Goal: Information Seeking & Learning: Learn about a topic

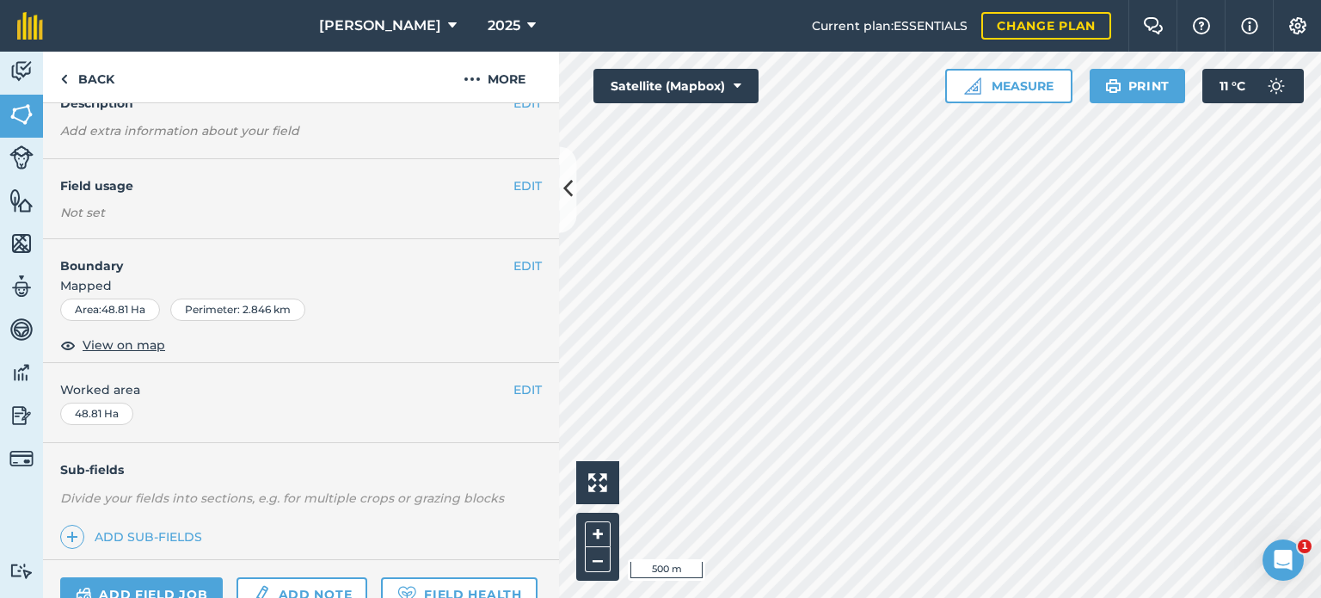
scroll to position [258, 0]
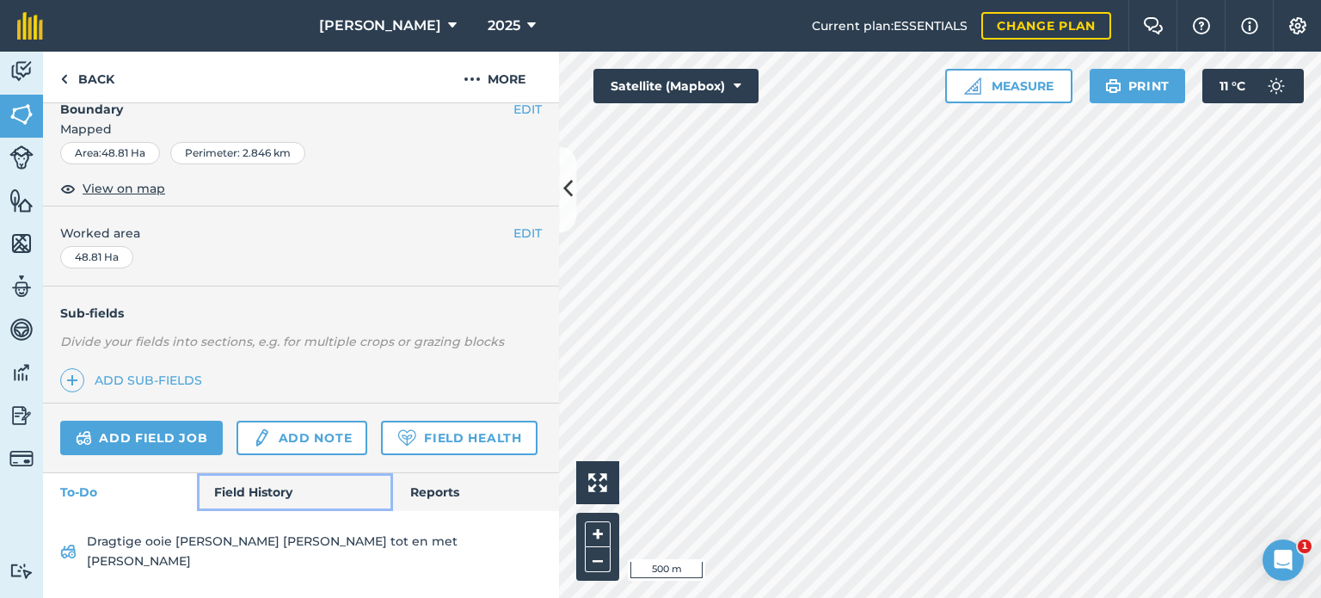
click at [256, 511] on link "Field History" at bounding box center [294, 492] width 195 height 38
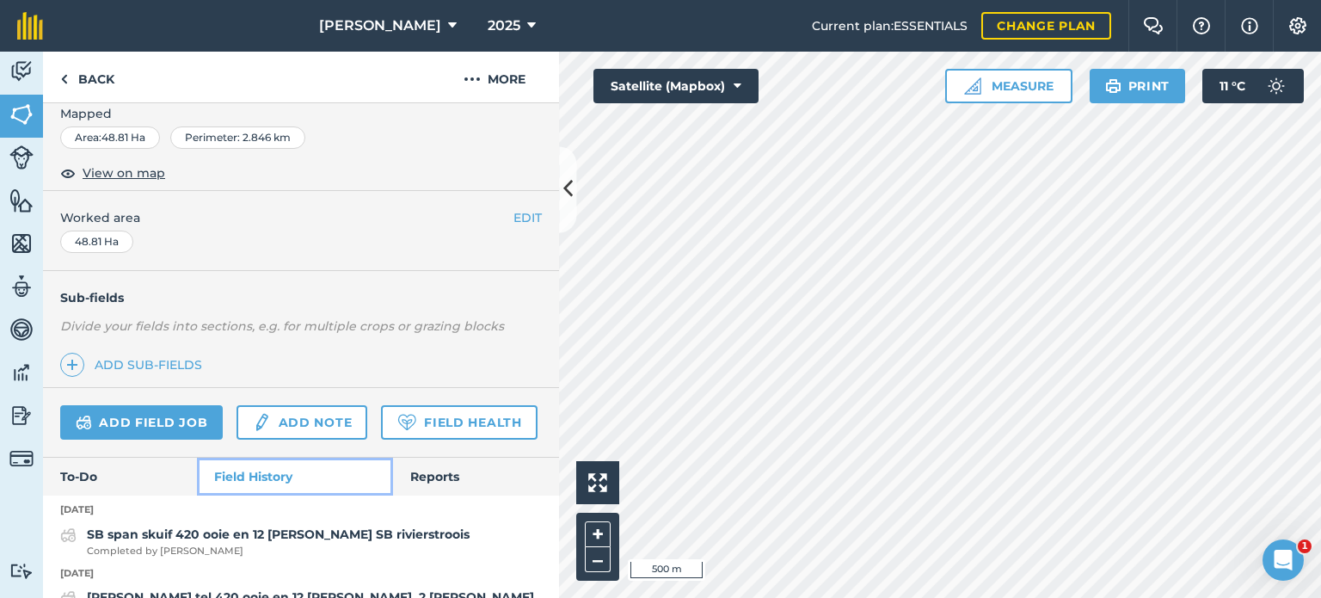
scroll to position [344, 0]
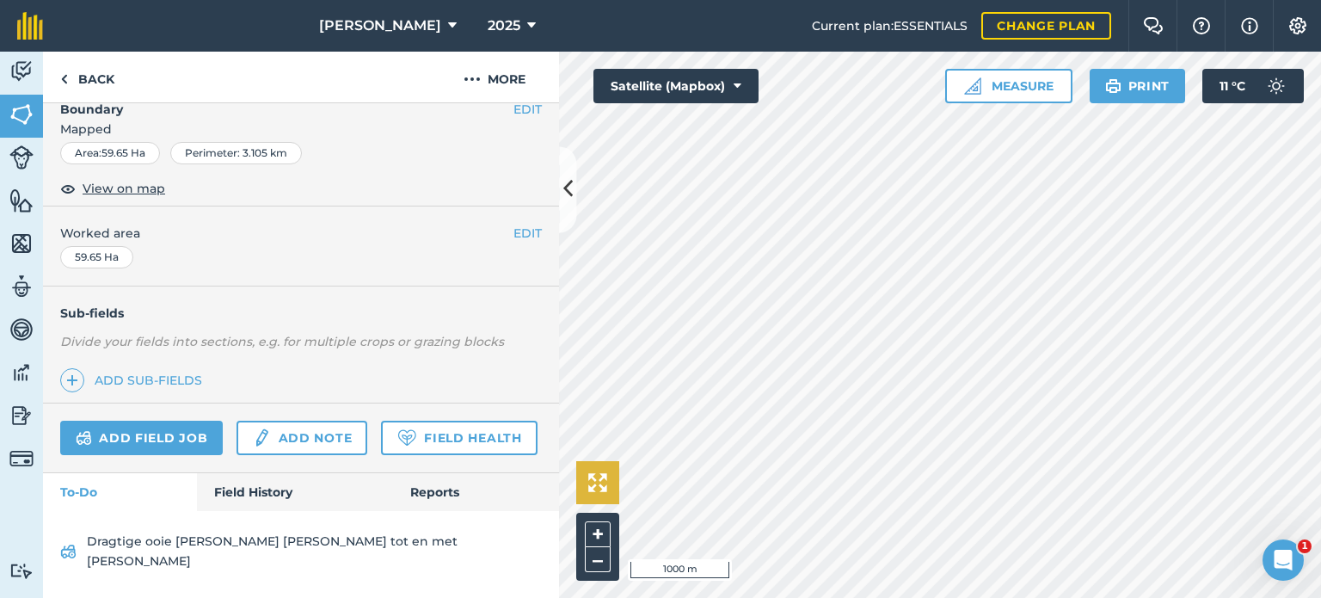
scroll to position [270, 0]
click at [244, 511] on link "Field History" at bounding box center [294, 492] width 195 height 38
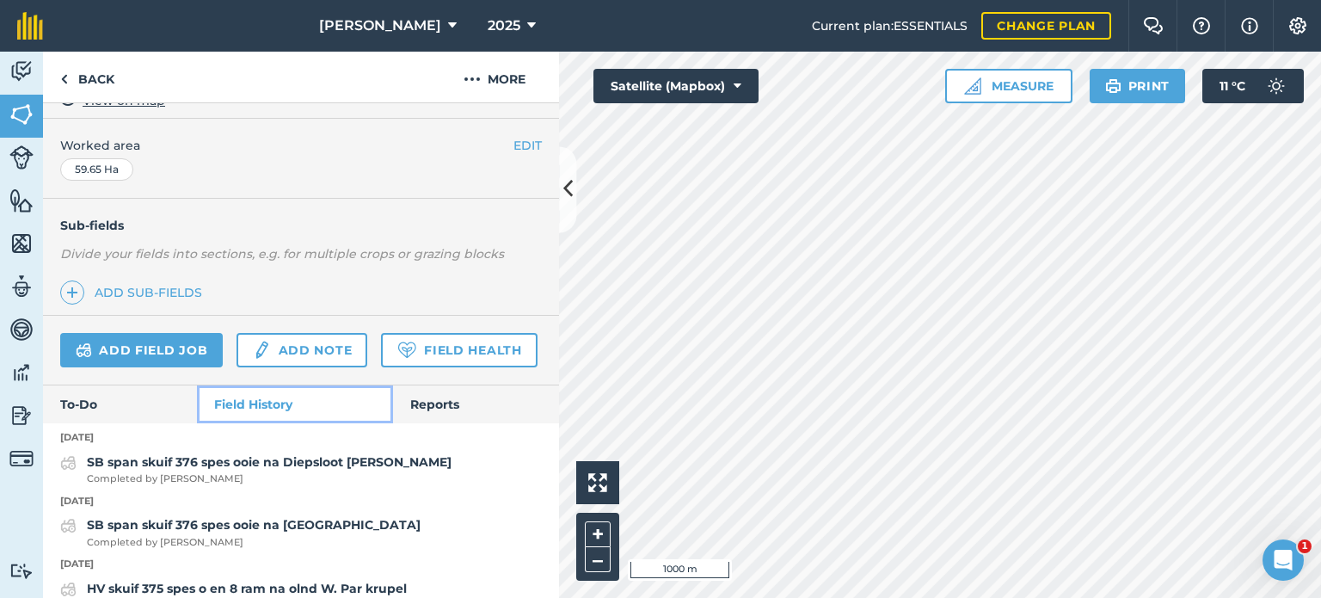
scroll to position [356, 0]
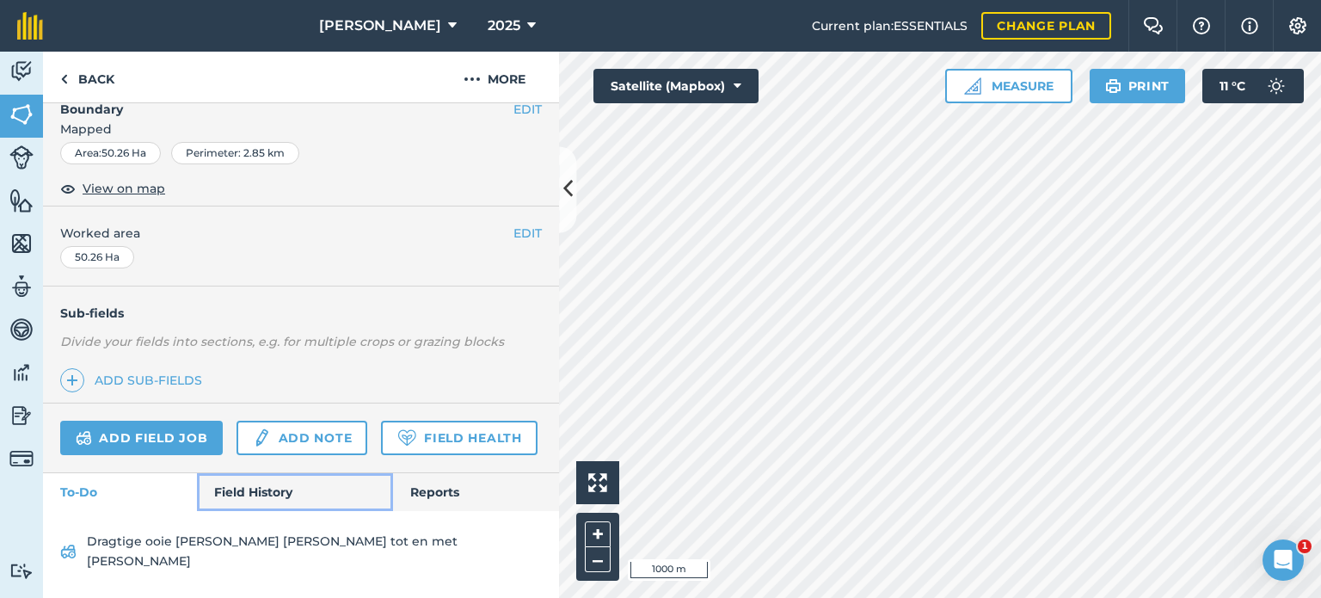
click at [217, 509] on link "Field History" at bounding box center [294, 492] width 195 height 38
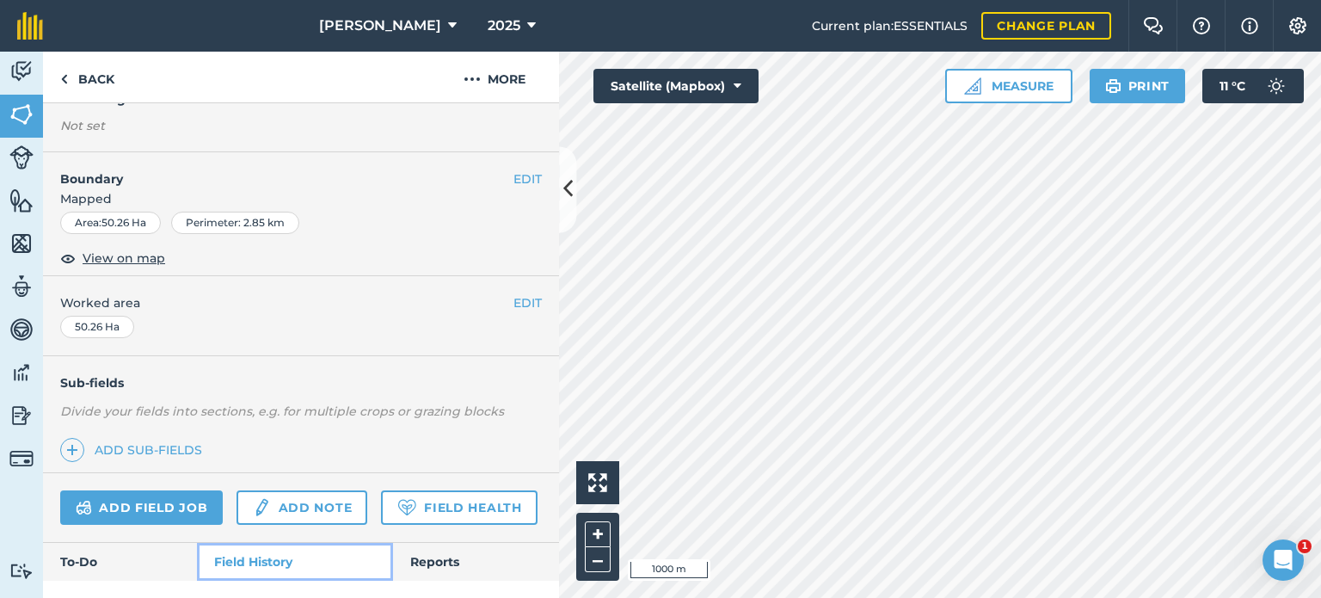
scroll to position [270, 0]
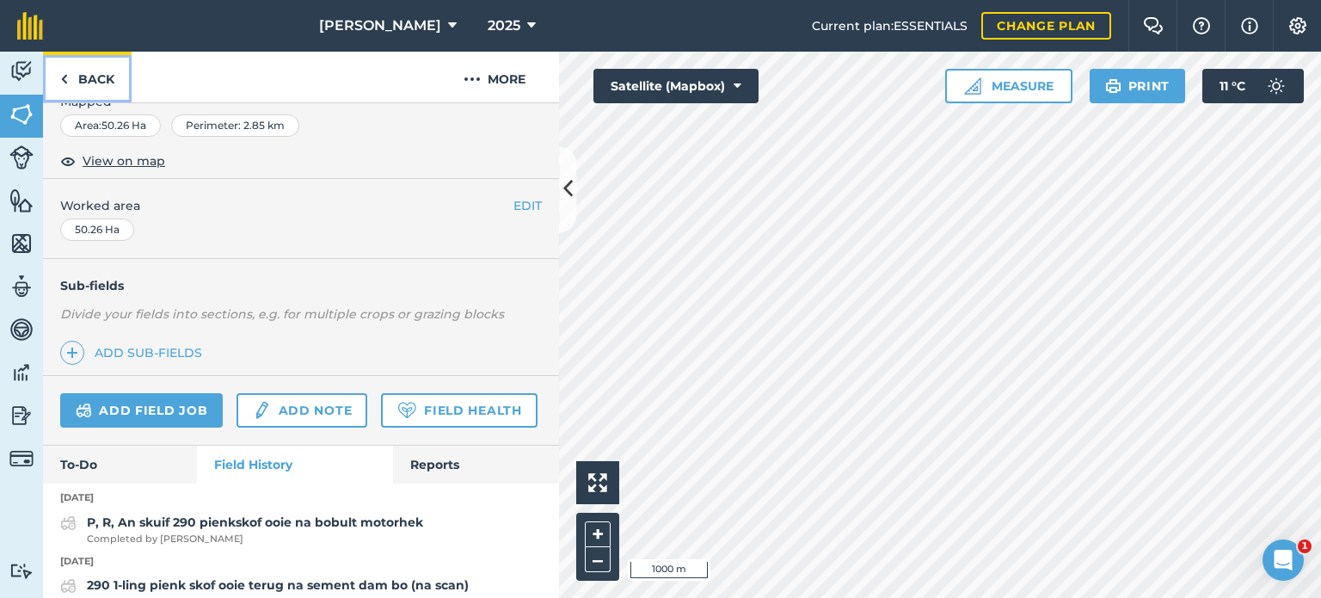
click at [77, 89] on link "Back" at bounding box center [87, 77] width 89 height 51
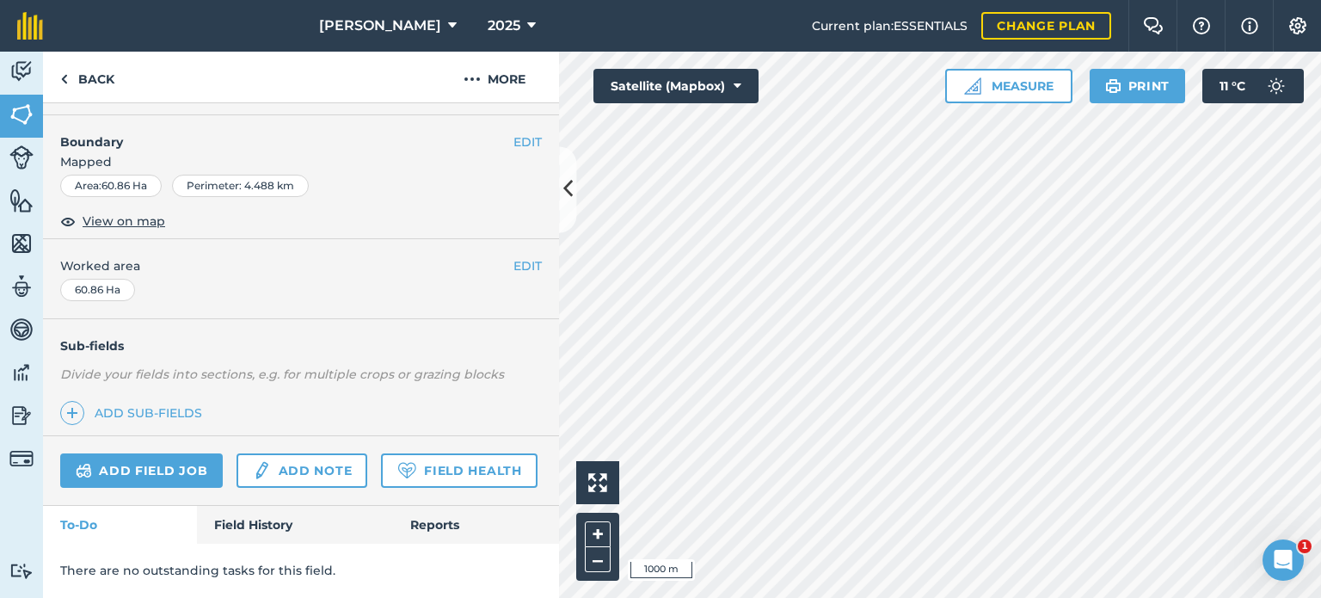
scroll to position [255, 0]
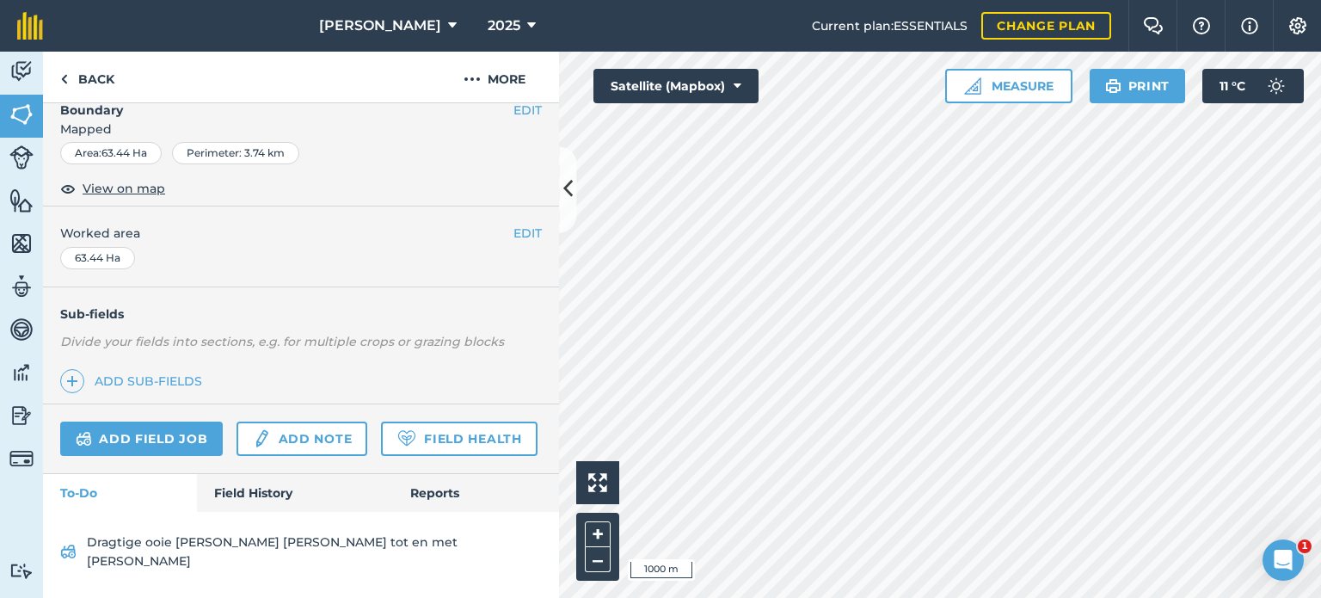
scroll to position [272, 0]
click at [241, 512] on link "Field History" at bounding box center [294, 493] width 195 height 38
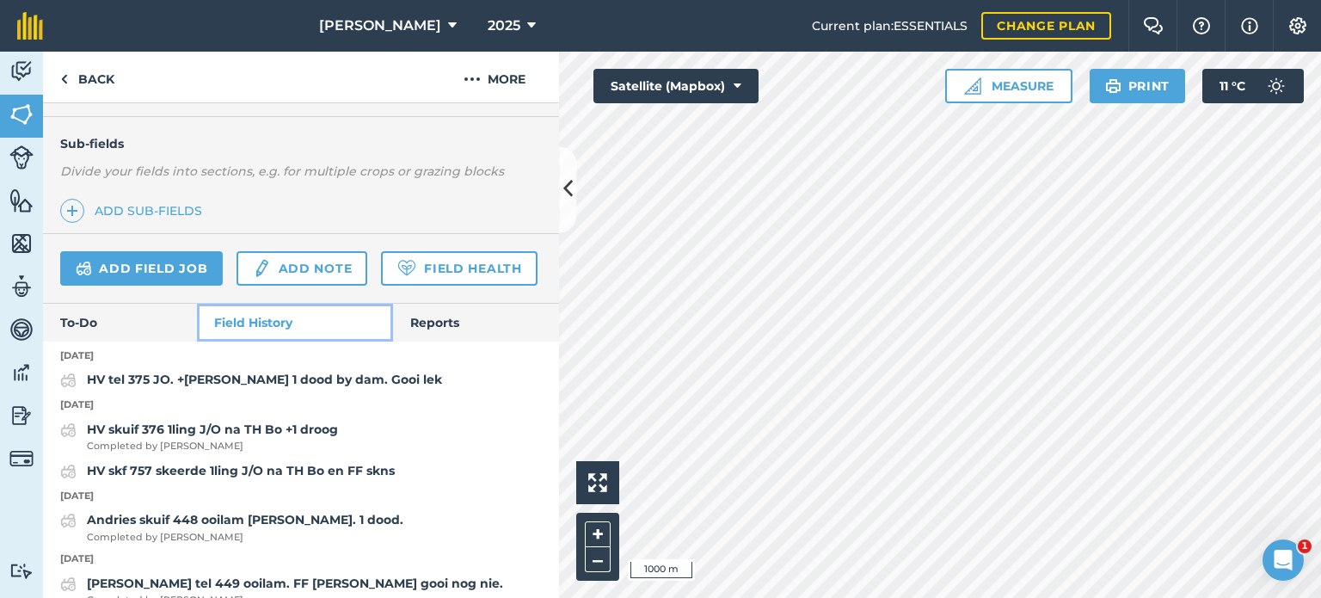
scroll to position [444, 0]
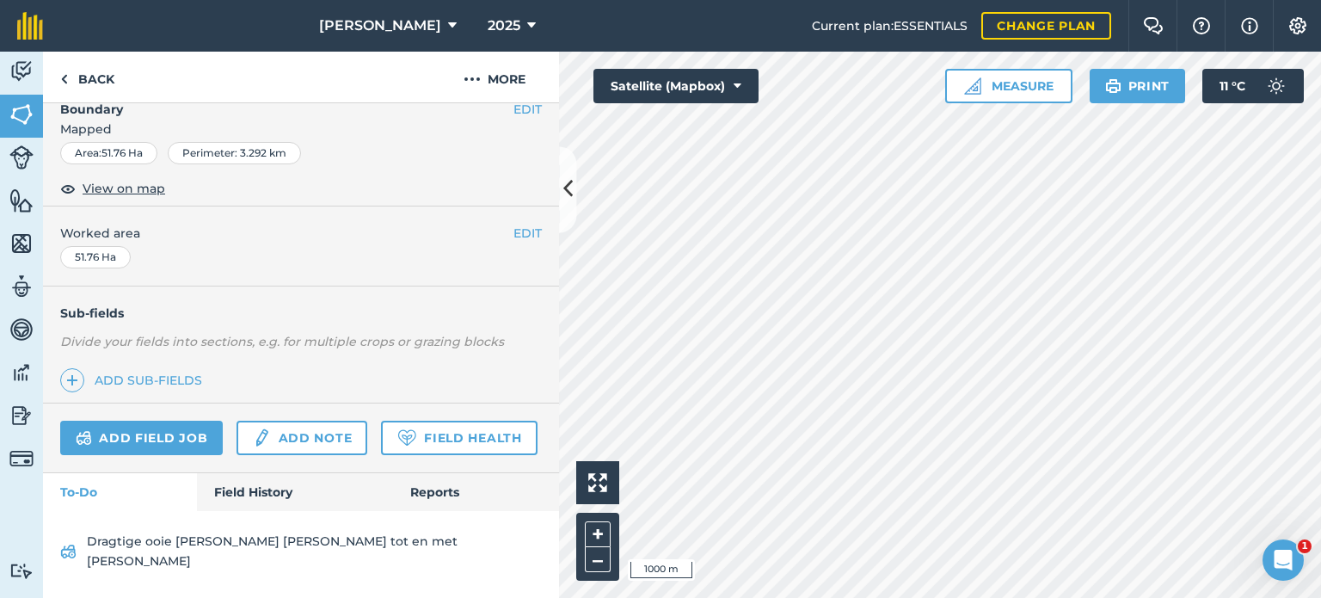
scroll to position [270, 0]
click at [243, 511] on link "Field History" at bounding box center [294, 492] width 195 height 38
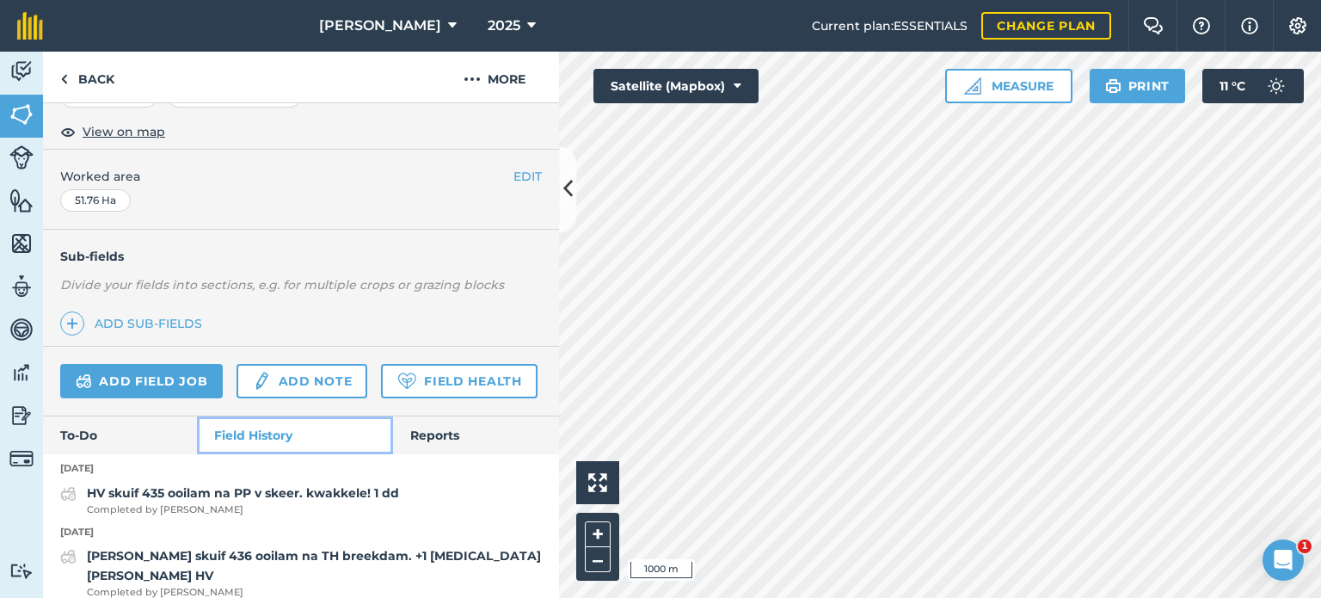
scroll to position [270, 0]
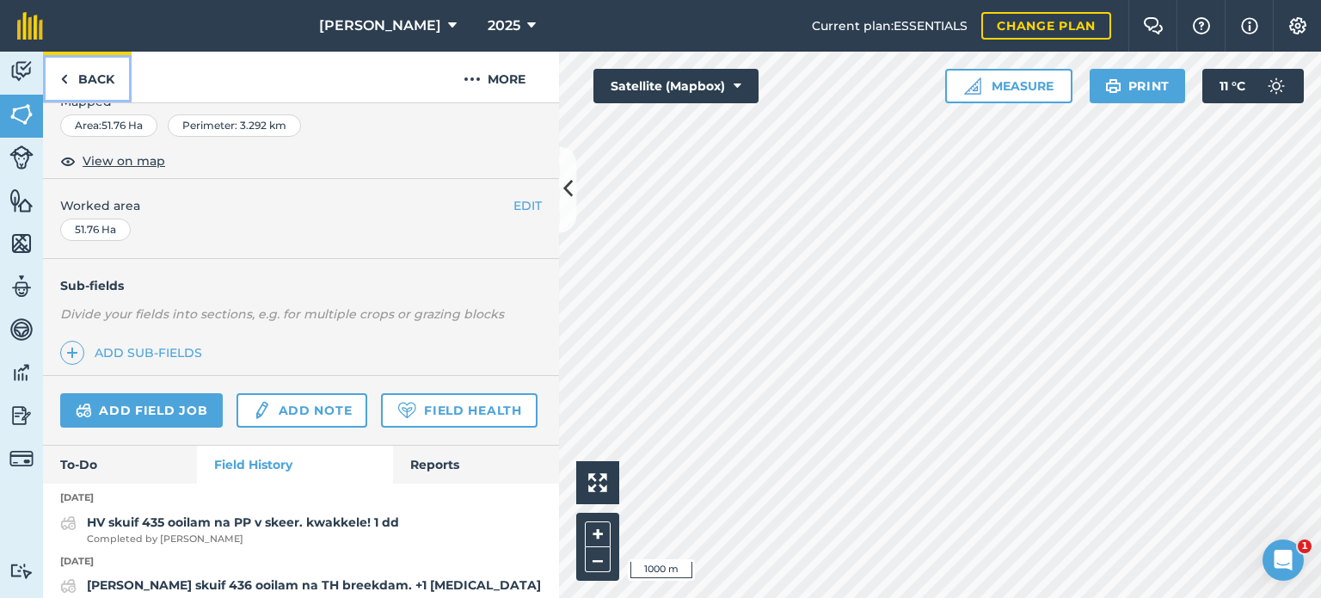
click at [76, 79] on link "Back" at bounding box center [87, 77] width 89 height 51
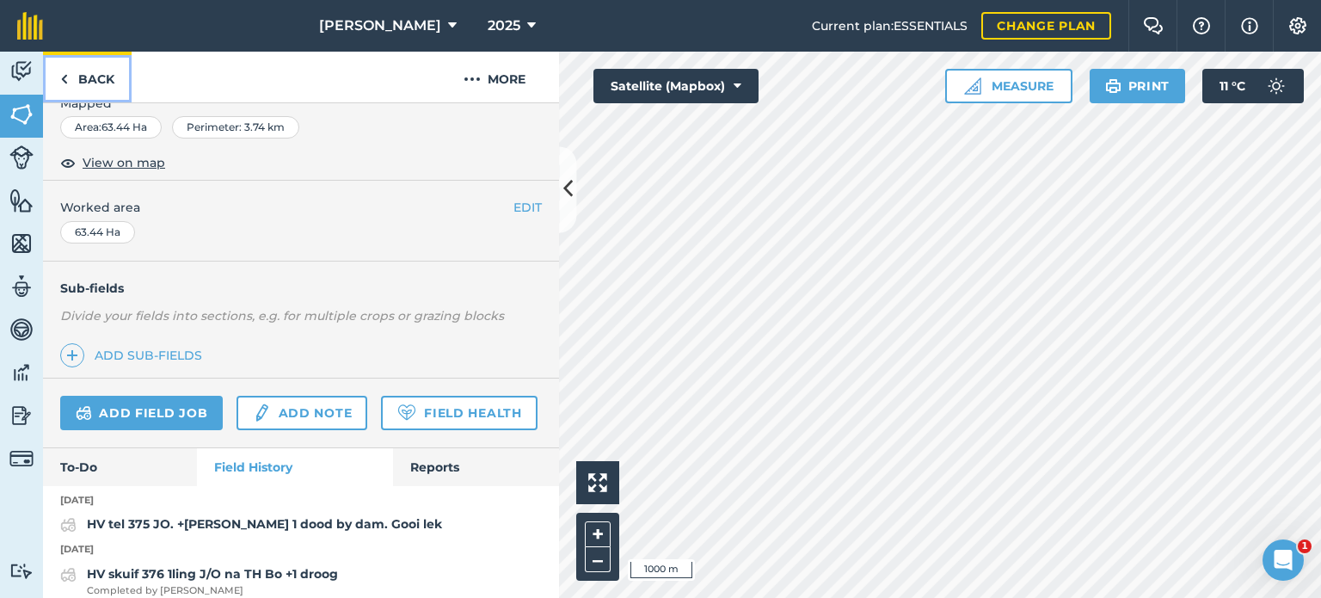
scroll to position [272, 0]
click at [64, 77] on img at bounding box center [64, 79] width 8 height 21
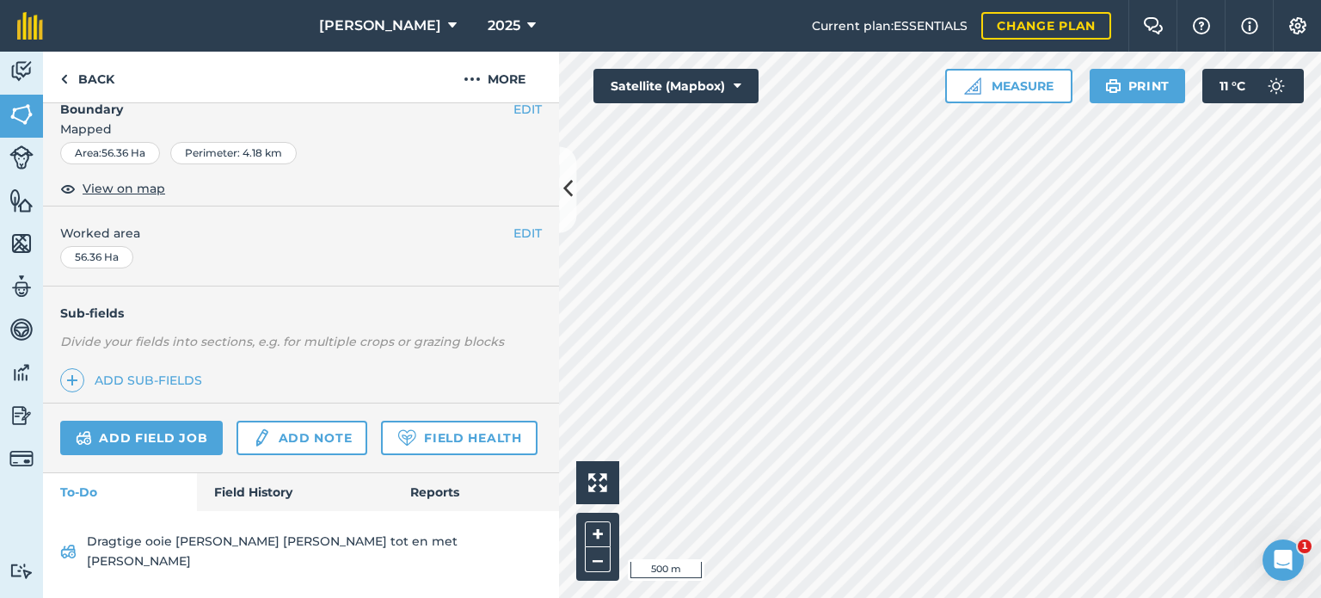
scroll to position [258, 0]
click at [280, 511] on link "Field History" at bounding box center [294, 492] width 195 height 38
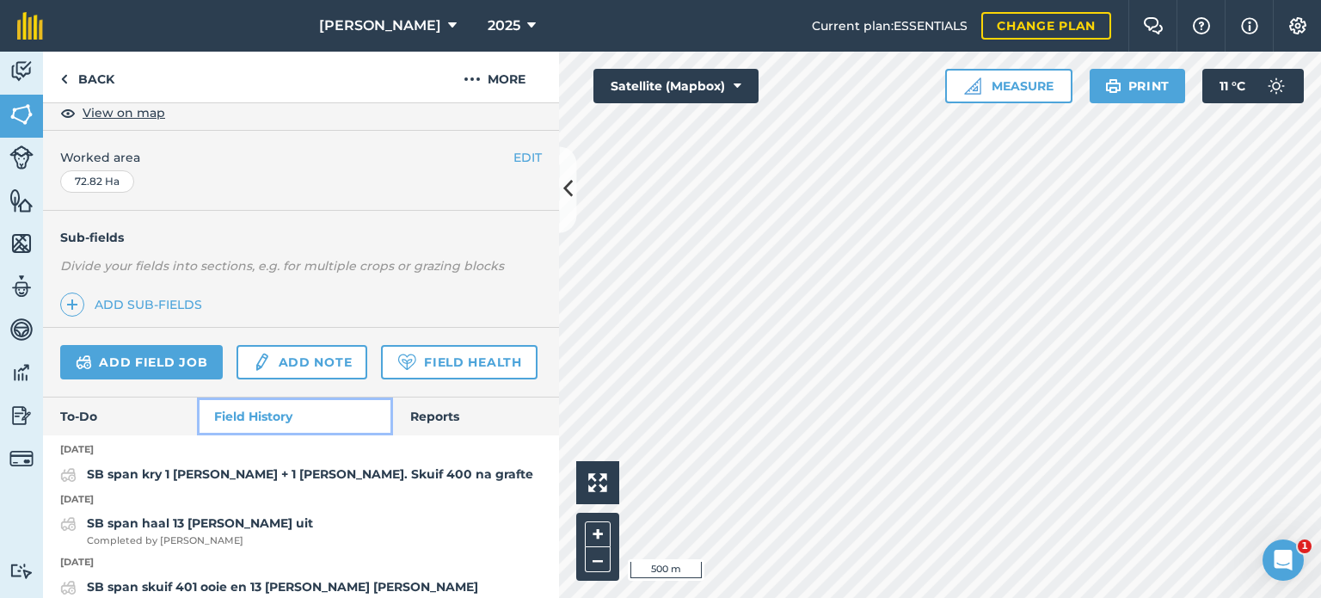
scroll to position [344, 0]
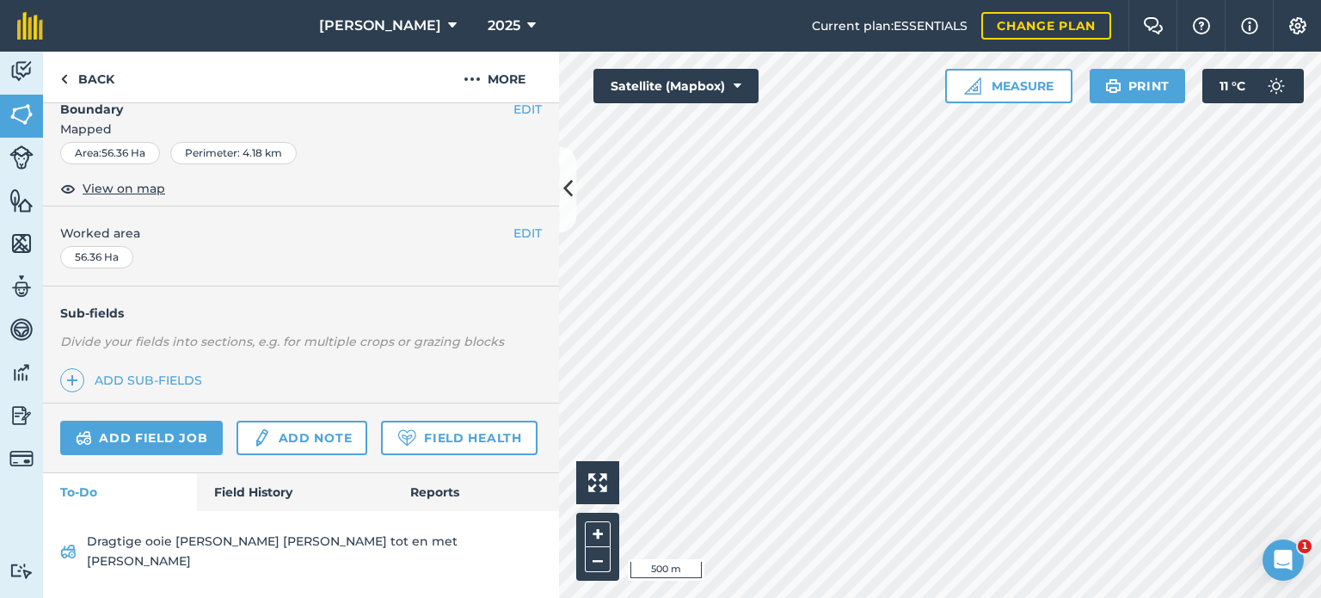
scroll to position [270, 0]
click at [239, 511] on link "Field History" at bounding box center [294, 492] width 195 height 38
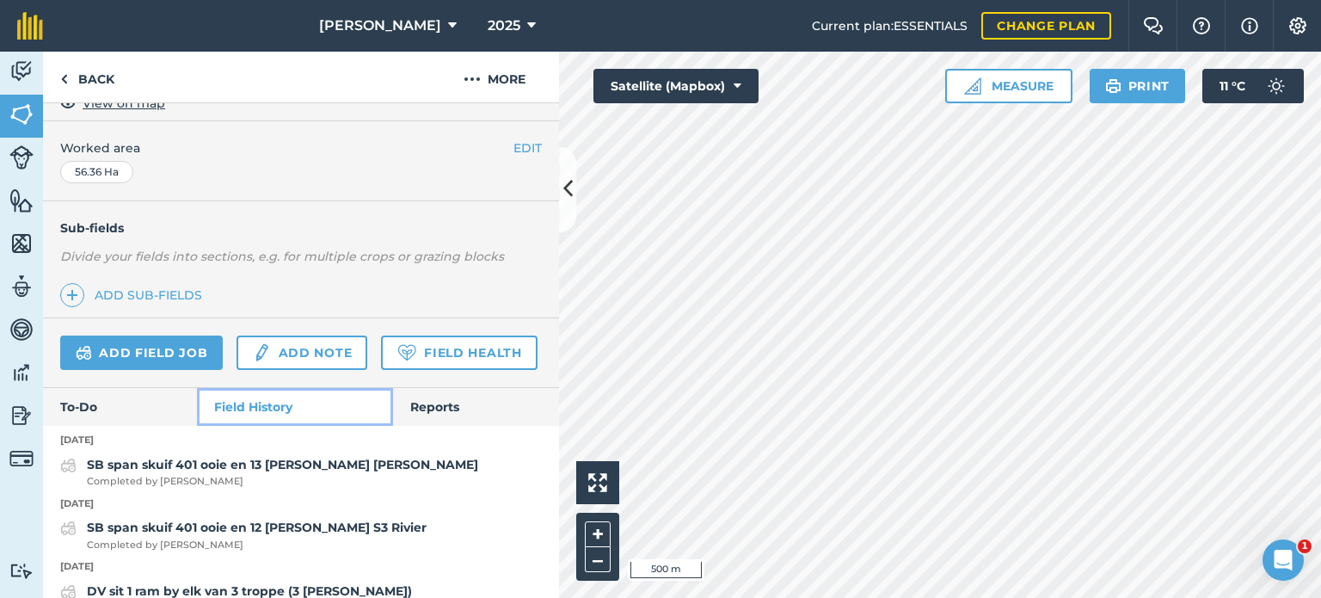
scroll to position [356, 0]
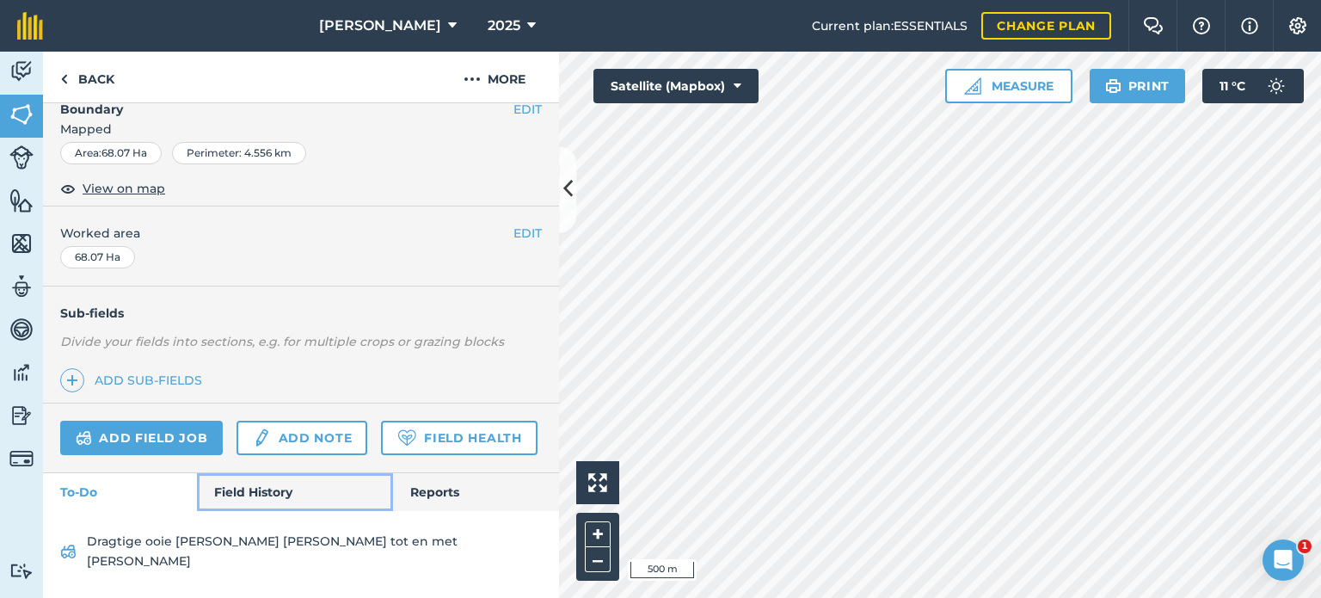
click at [227, 511] on link "Field History" at bounding box center [294, 492] width 195 height 38
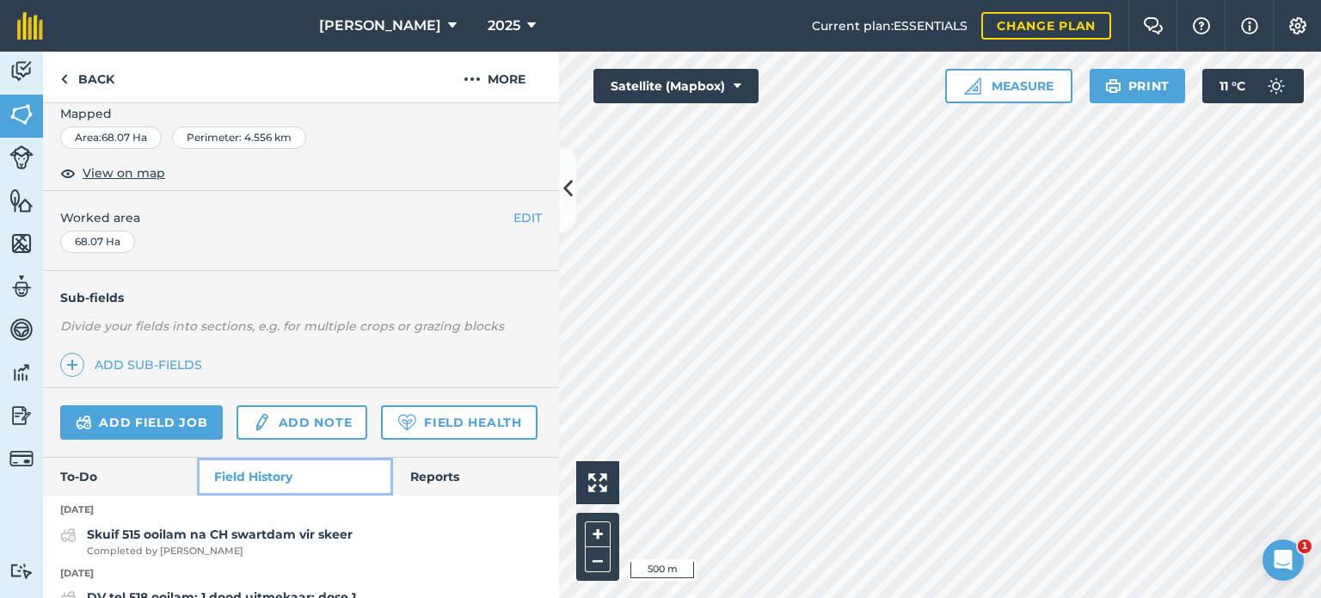
scroll to position [344, 0]
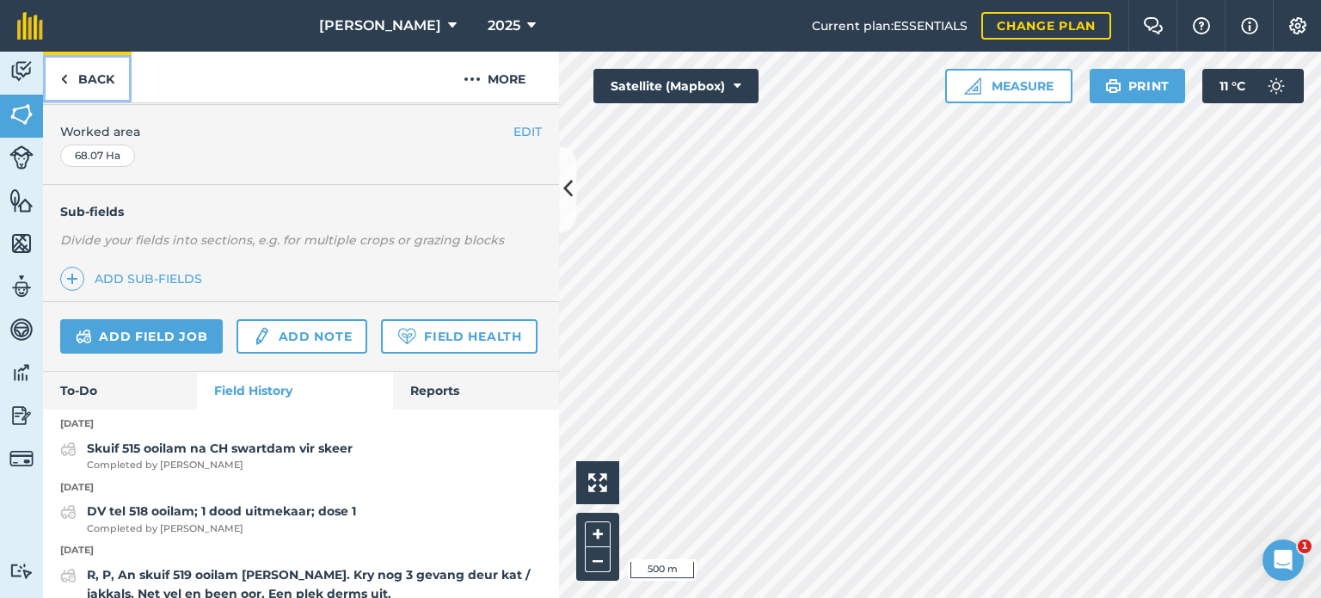
click at [65, 85] on img at bounding box center [64, 79] width 8 height 21
